Goal: Find contact information: Find contact information

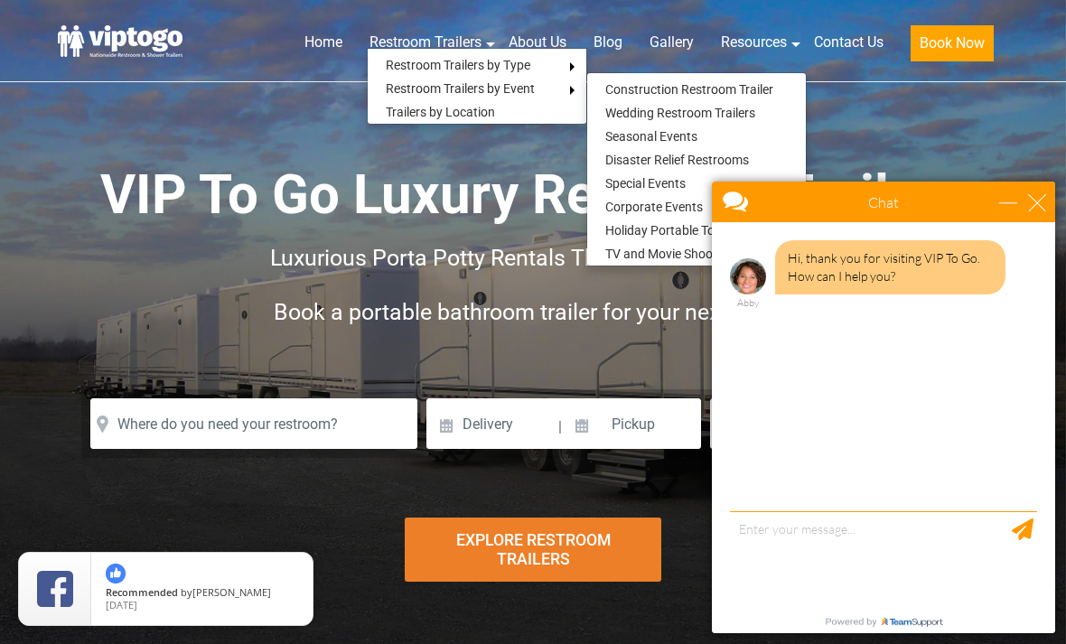
click at [5, 53] on header "Home Restroom Trailers Restroom Trailers by Type All Restroom Trailers ADA Rest…" at bounding box center [533, 41] width 1066 height 82
click at [631, 112] on link "Wedding Restroom Trailers" at bounding box center [680, 112] width 186 height 23
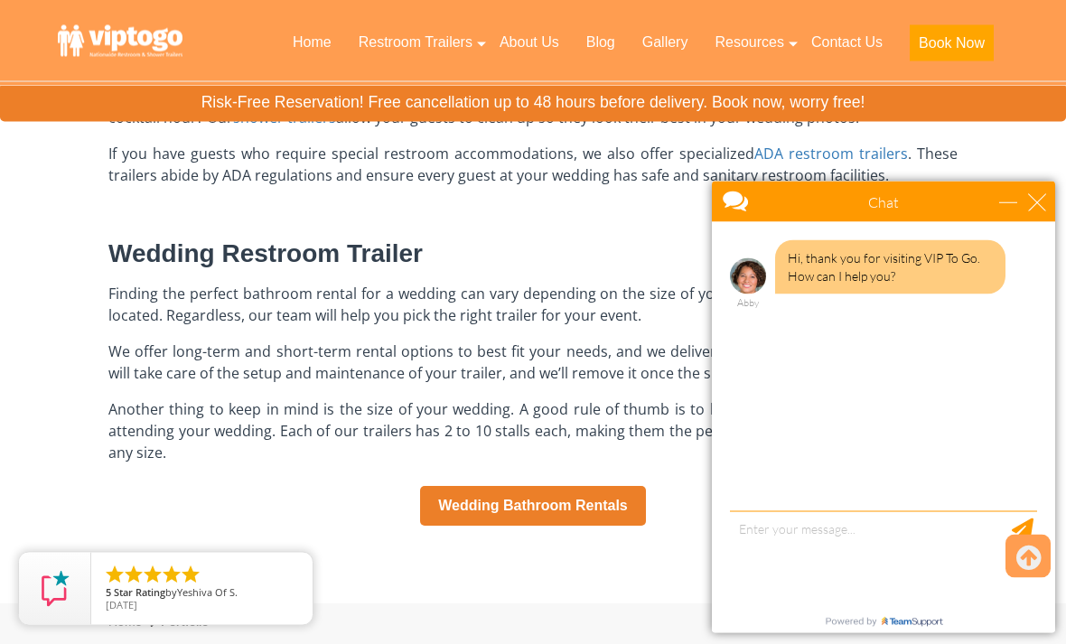
scroll to position [1179, 0]
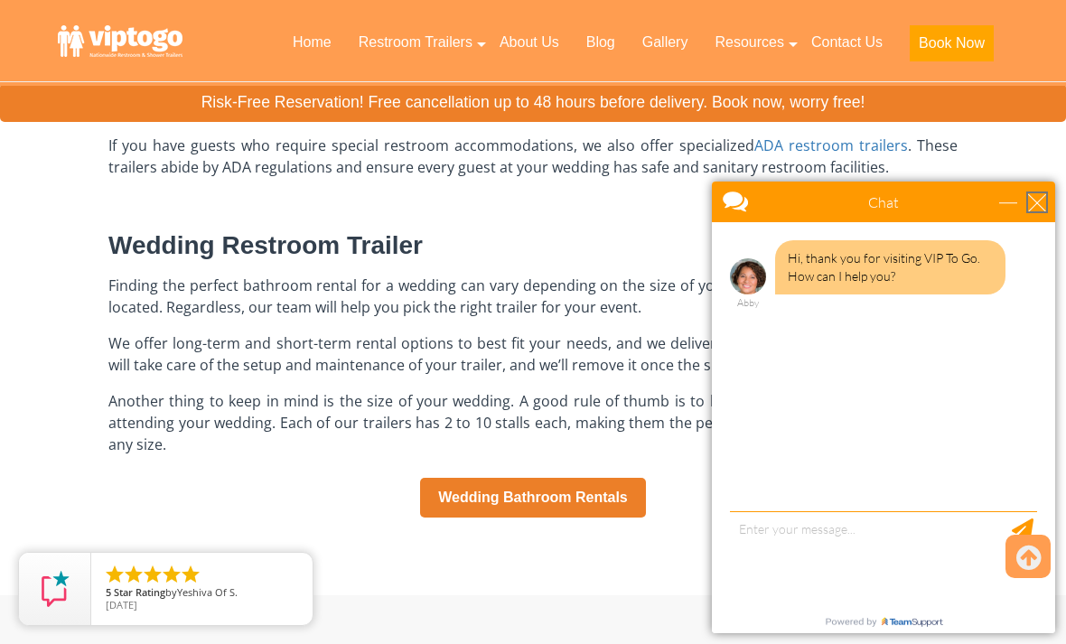
click at [1045, 203] on div "close" at bounding box center [1037, 202] width 18 height 18
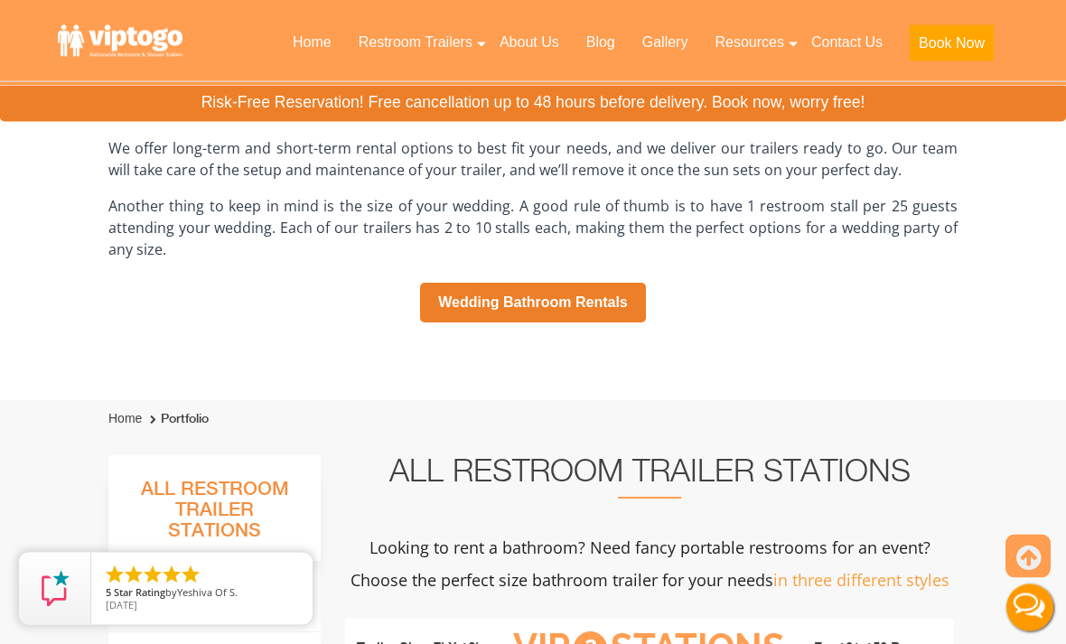
scroll to position [1375, 0]
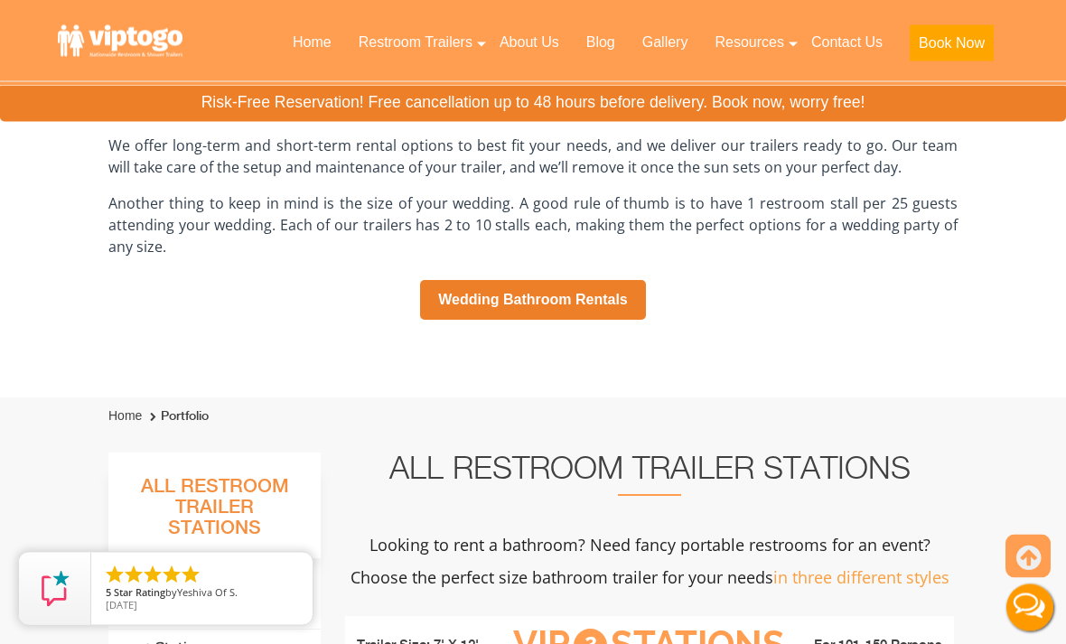
click at [628, 302] on link "Wedding Bathroom Rentals" at bounding box center [533, 301] width 226 height 40
